Goal: Information Seeking & Learning: Learn about a topic

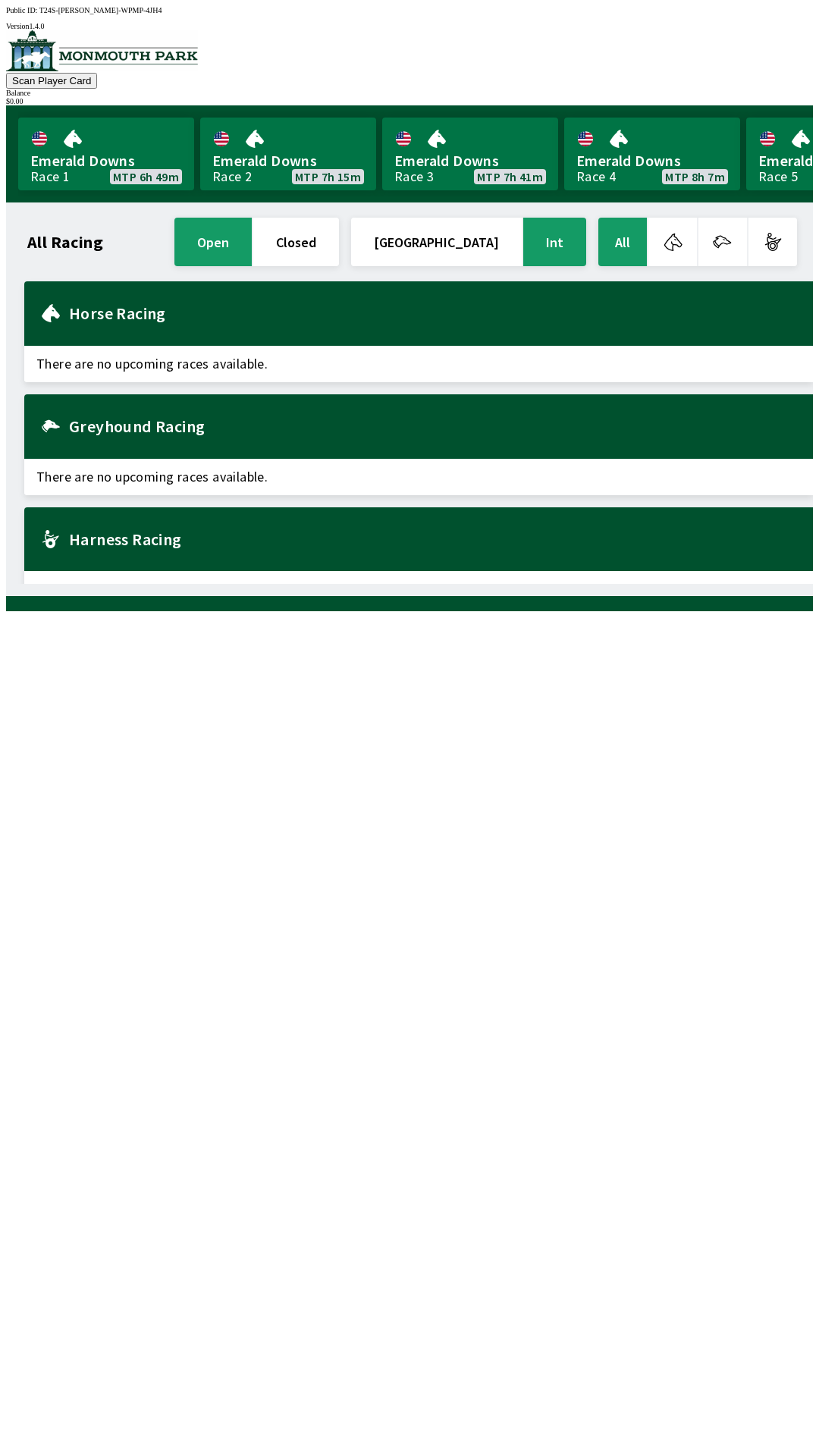
click at [502, 252] on button "[GEOGRAPHIC_DATA]" at bounding box center [436, 241] width 171 height 48
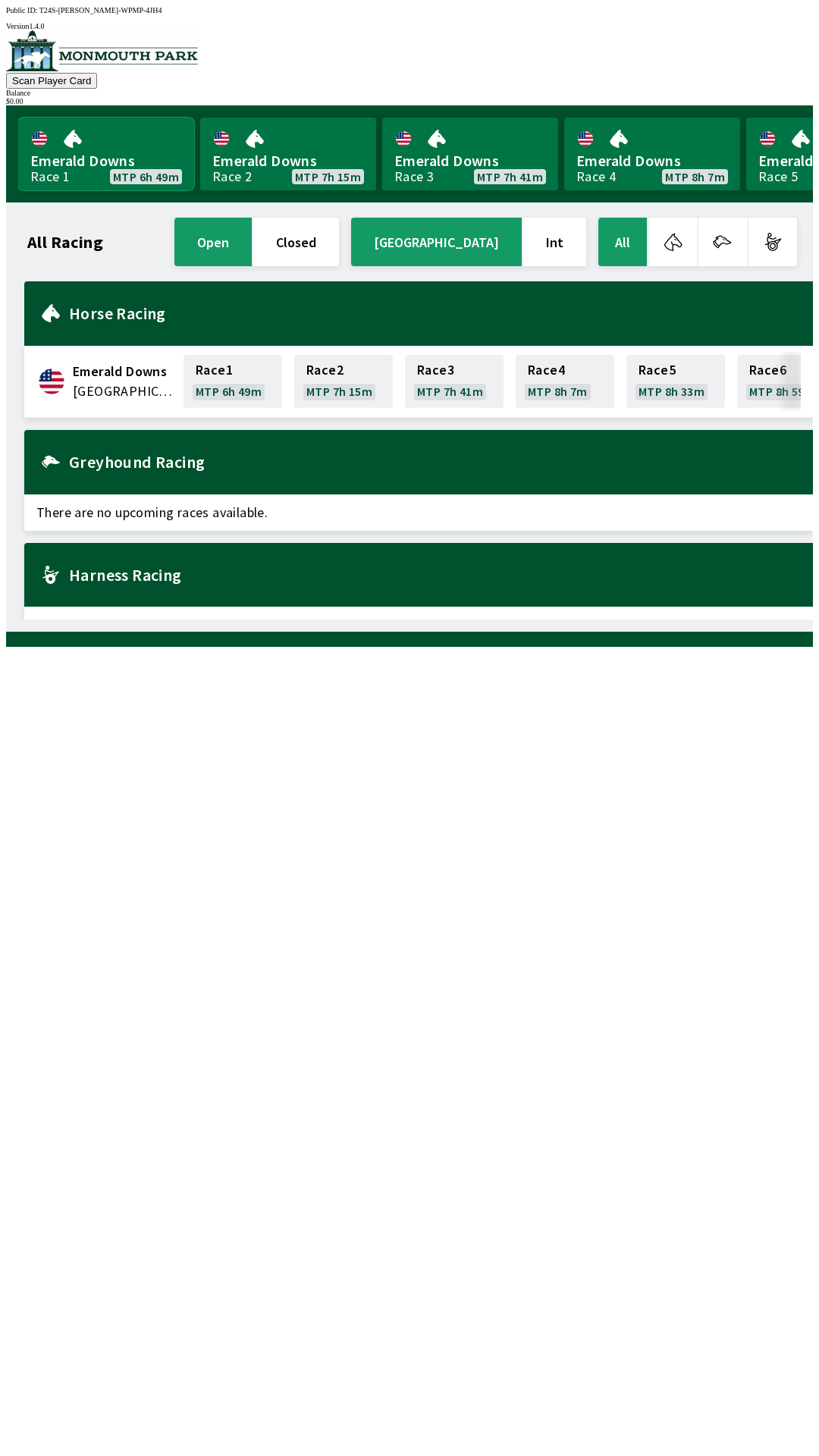
click at [82, 140] on link "Emerald Downs Race 1 MTP 6h 49m" at bounding box center [106, 154] width 176 height 73
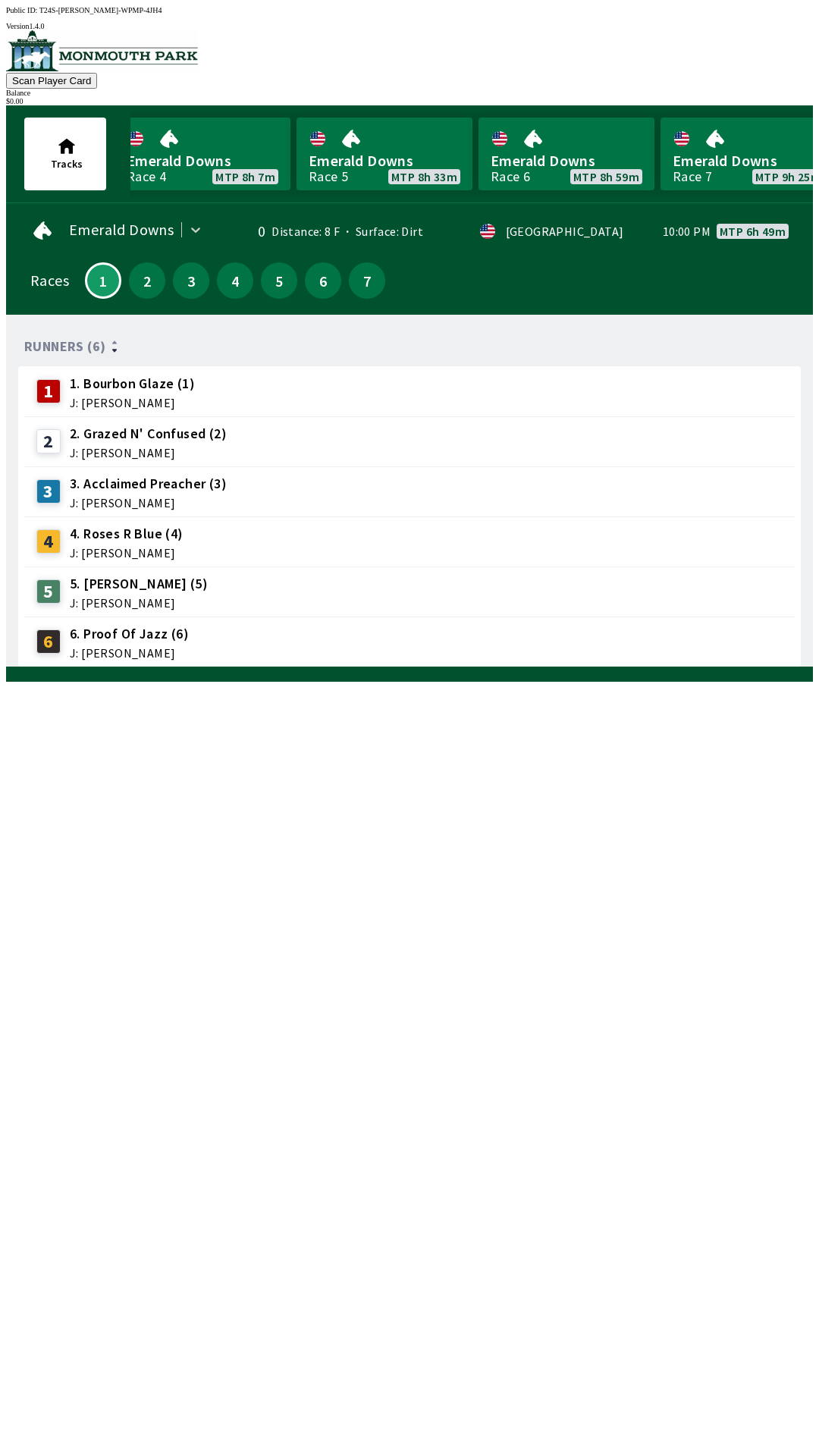
scroll to position [0, 573]
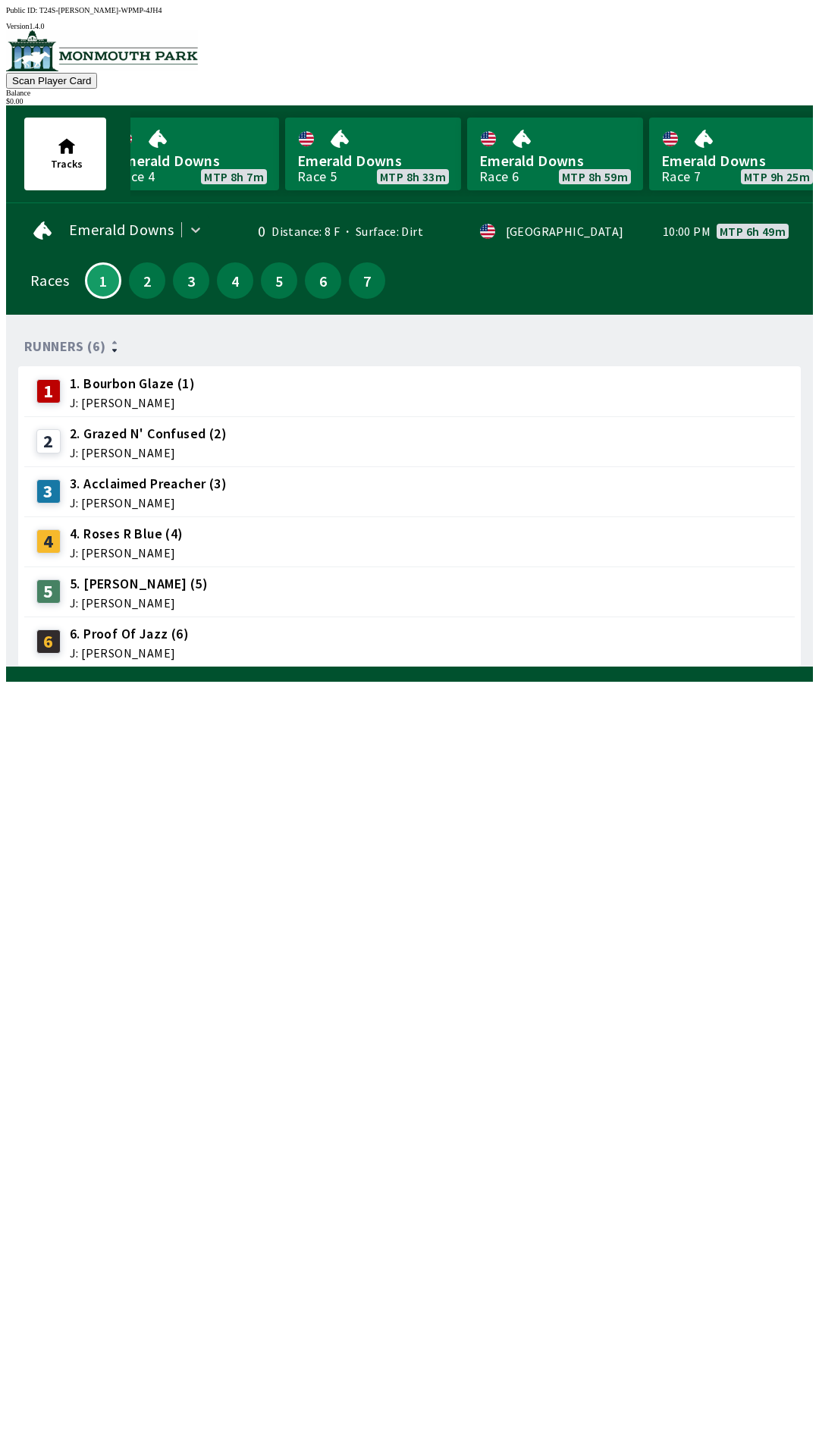
click at [39, 286] on div "Races 1 2 3 4 5 6 7" at bounding box center [410, 280] width 759 height 44
click at [55, 71] on img at bounding box center [102, 51] width 192 height 41
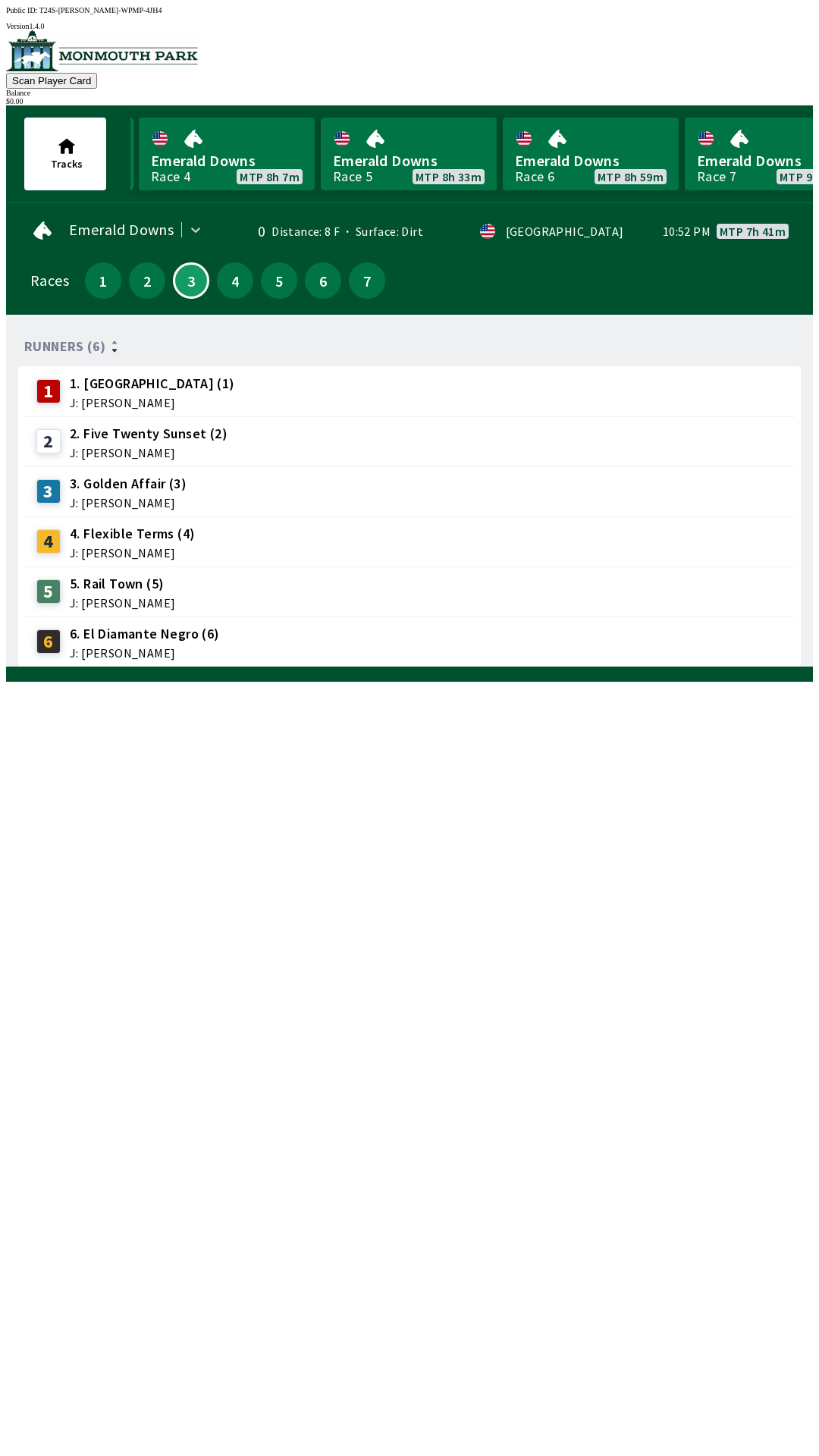
scroll to position [0, 573]
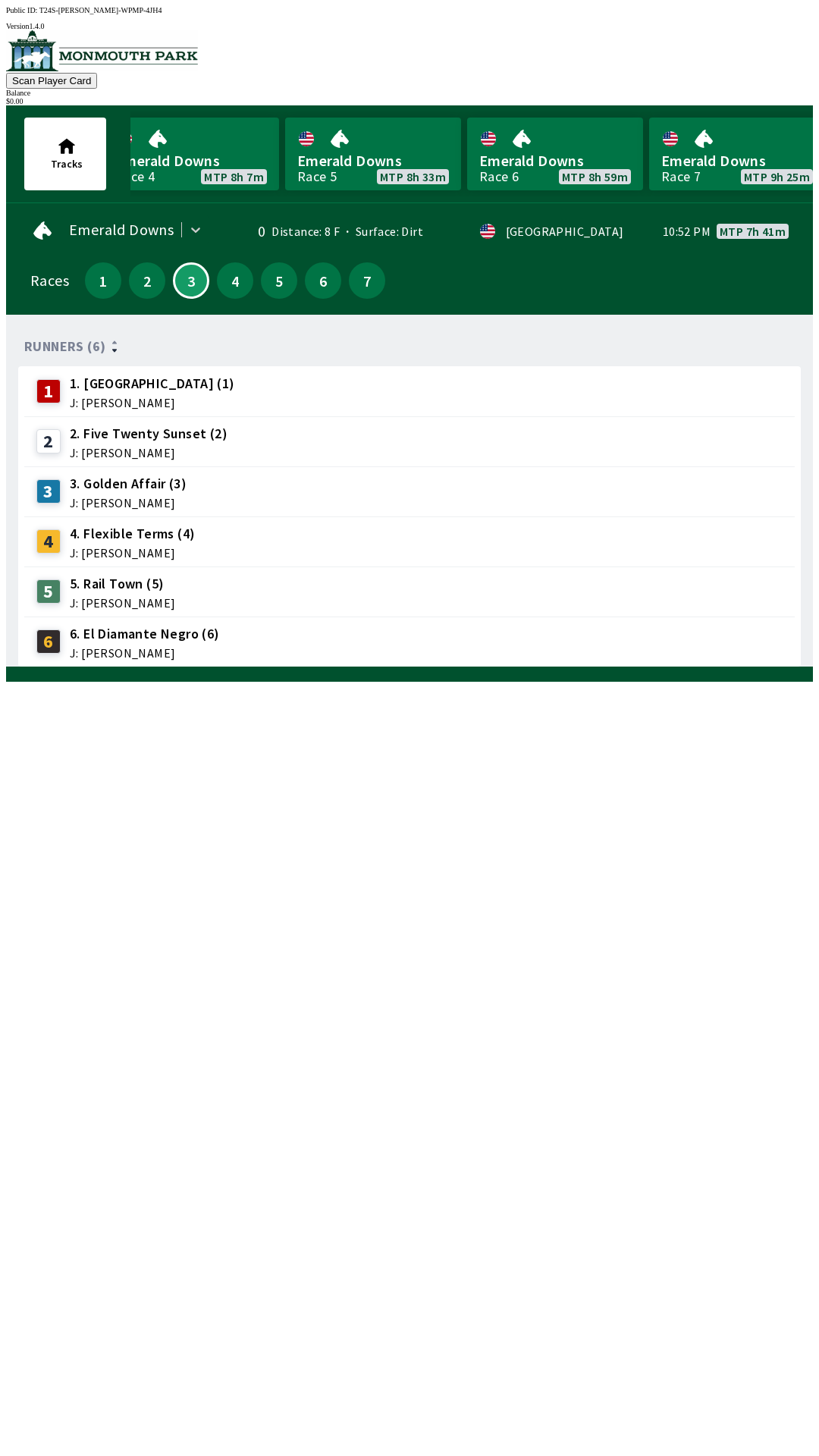
click at [34, 221] on icon at bounding box center [43, 230] width 18 height 18
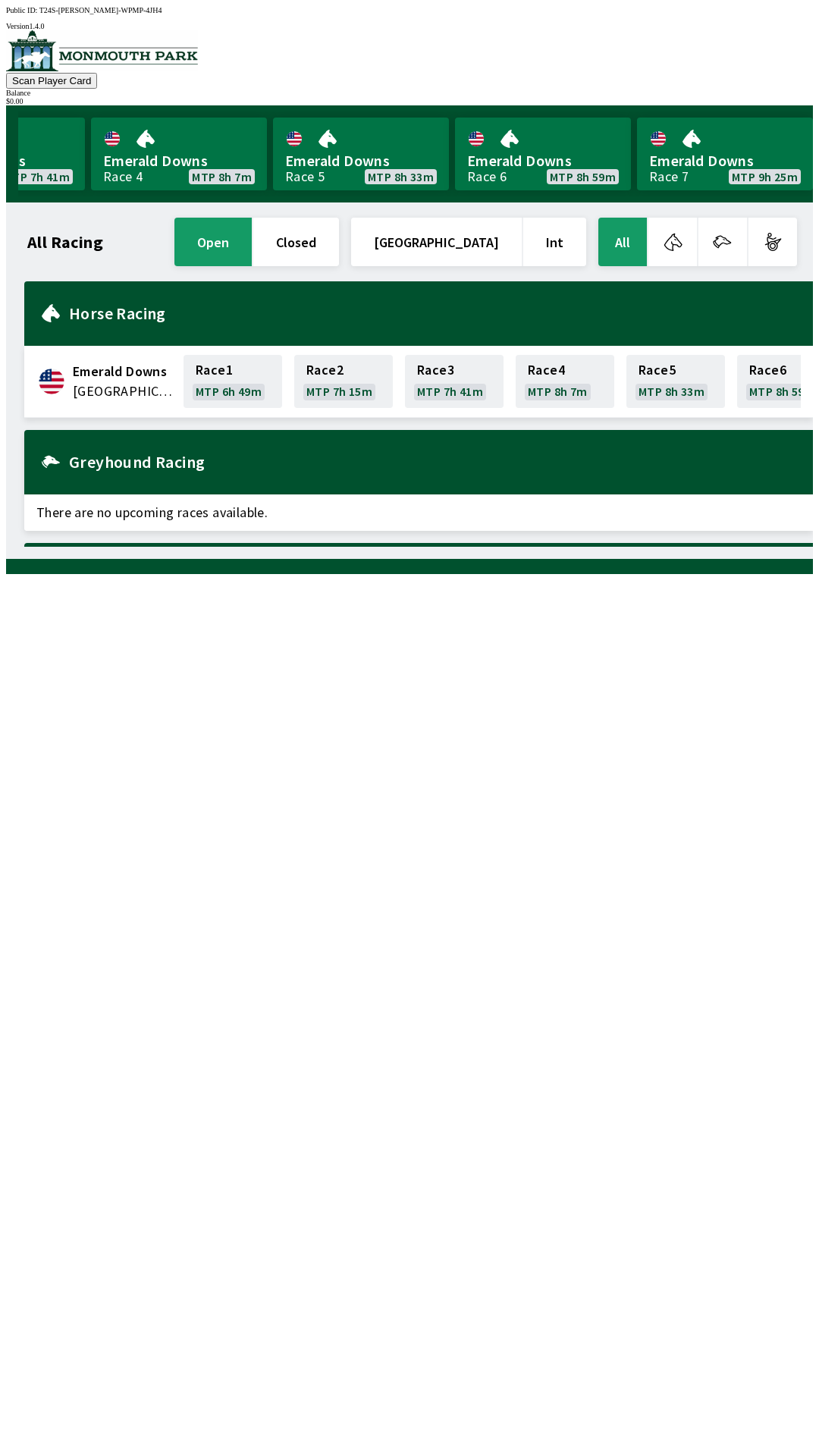
scroll to position [0, 461]
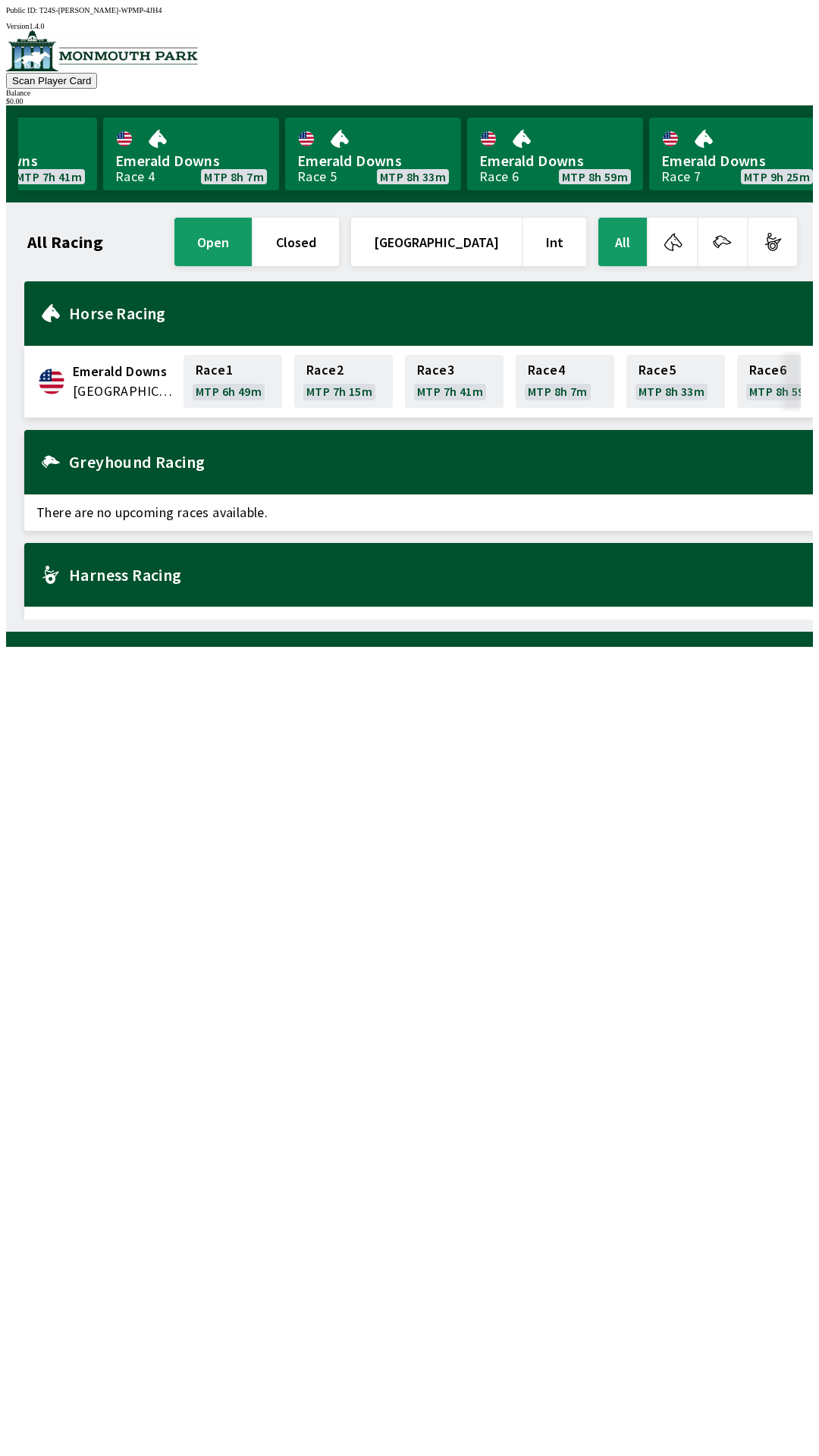
click at [448, 236] on button "[GEOGRAPHIC_DATA]" at bounding box center [436, 241] width 171 height 48
click at [462, 240] on button "[GEOGRAPHIC_DATA]" at bounding box center [436, 241] width 171 height 48
click at [484, 246] on button "[GEOGRAPHIC_DATA]" at bounding box center [436, 241] width 171 height 48
click at [565, 239] on button "Int" at bounding box center [555, 241] width 63 height 48
